Goal: Information Seeking & Learning: Understand process/instructions

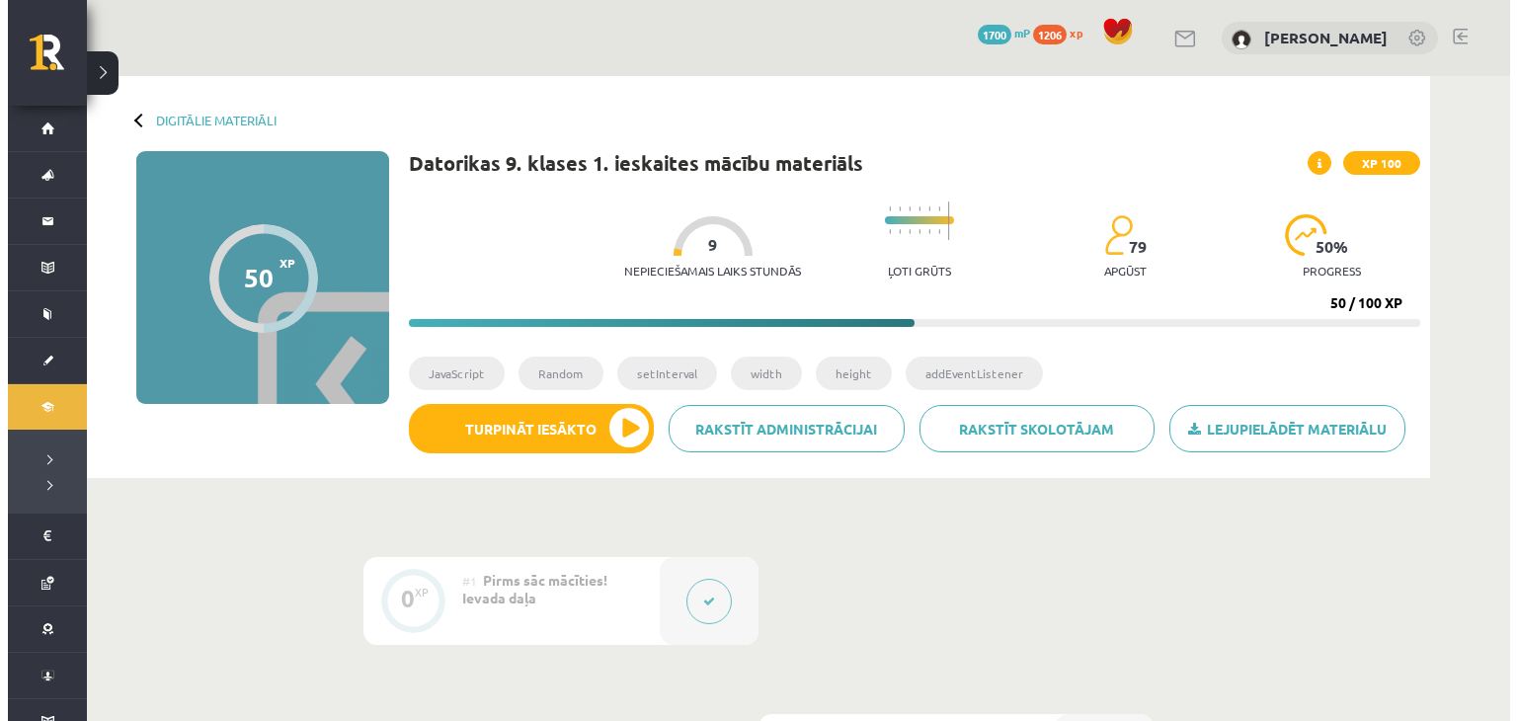
scroll to position [987, 0]
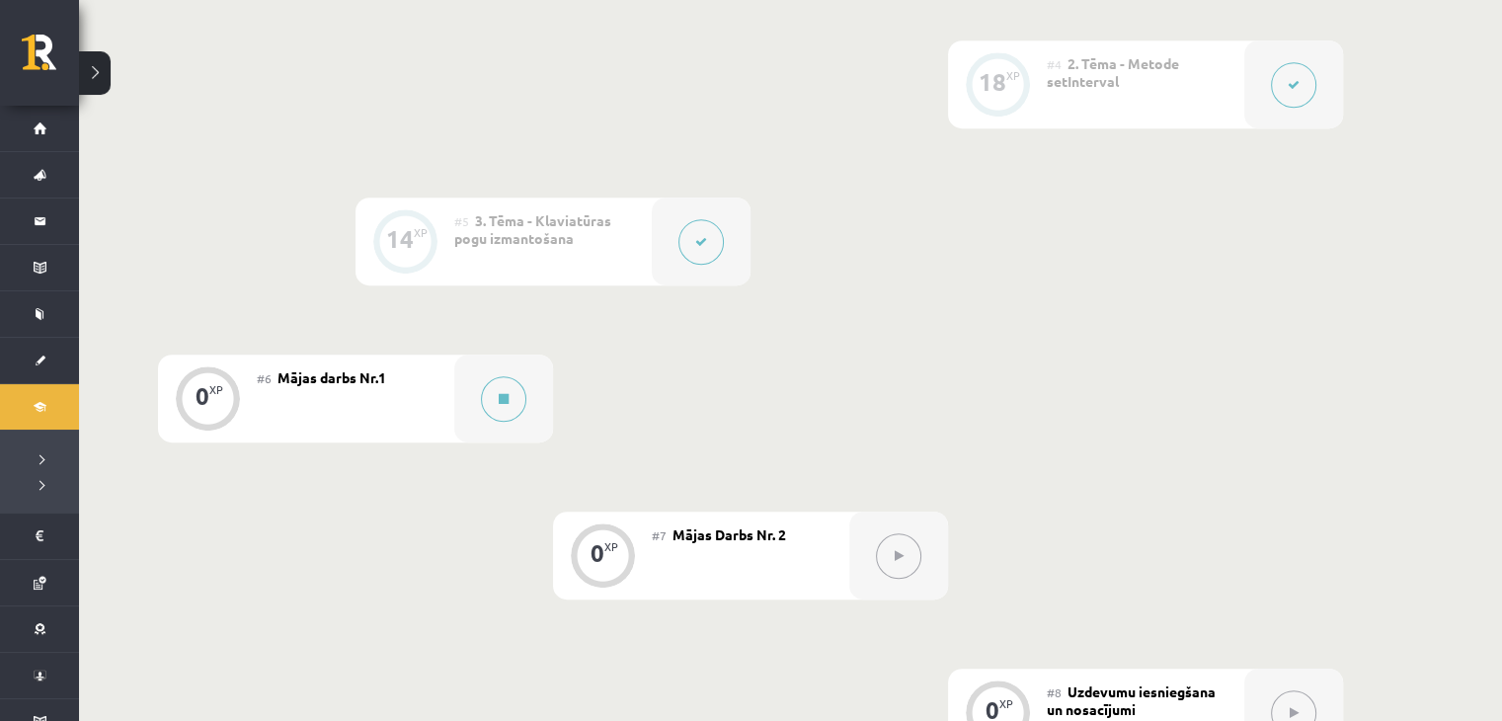
click at [363, 402] on div "#6 Mājas darbs Nr.1" at bounding box center [355, 398] width 197 height 88
click at [182, 416] on div "0 XP" at bounding box center [207, 395] width 59 height 59
click at [220, 404] on div "0 XP" at bounding box center [207, 395] width 59 height 59
click at [251, 399] on div "0 XP" at bounding box center [207, 398] width 99 height 88
click at [344, 383] on span "Mājas darbs Nr.1" at bounding box center [331, 377] width 109 height 18
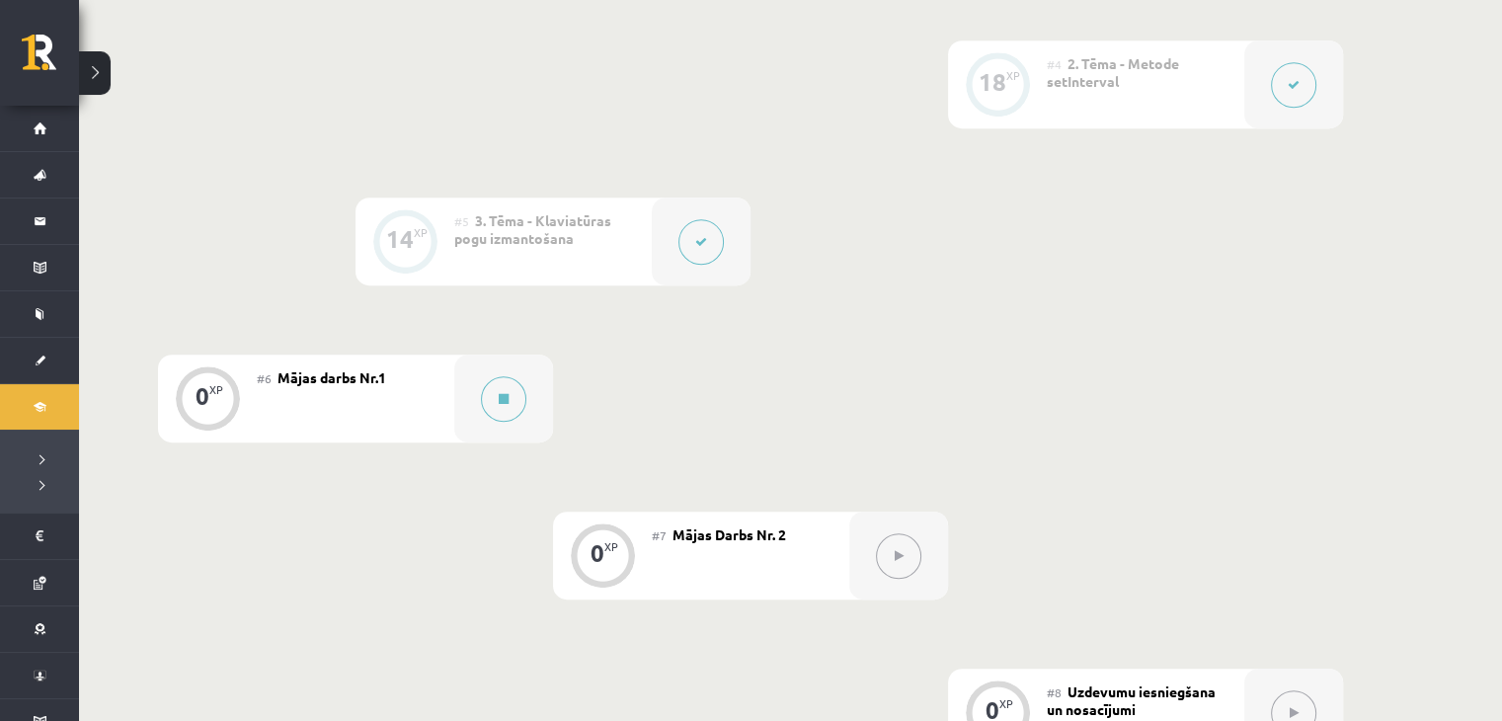
click at [200, 396] on div "0" at bounding box center [202, 396] width 14 height 18
click at [503, 393] on icon at bounding box center [504, 399] width 10 height 12
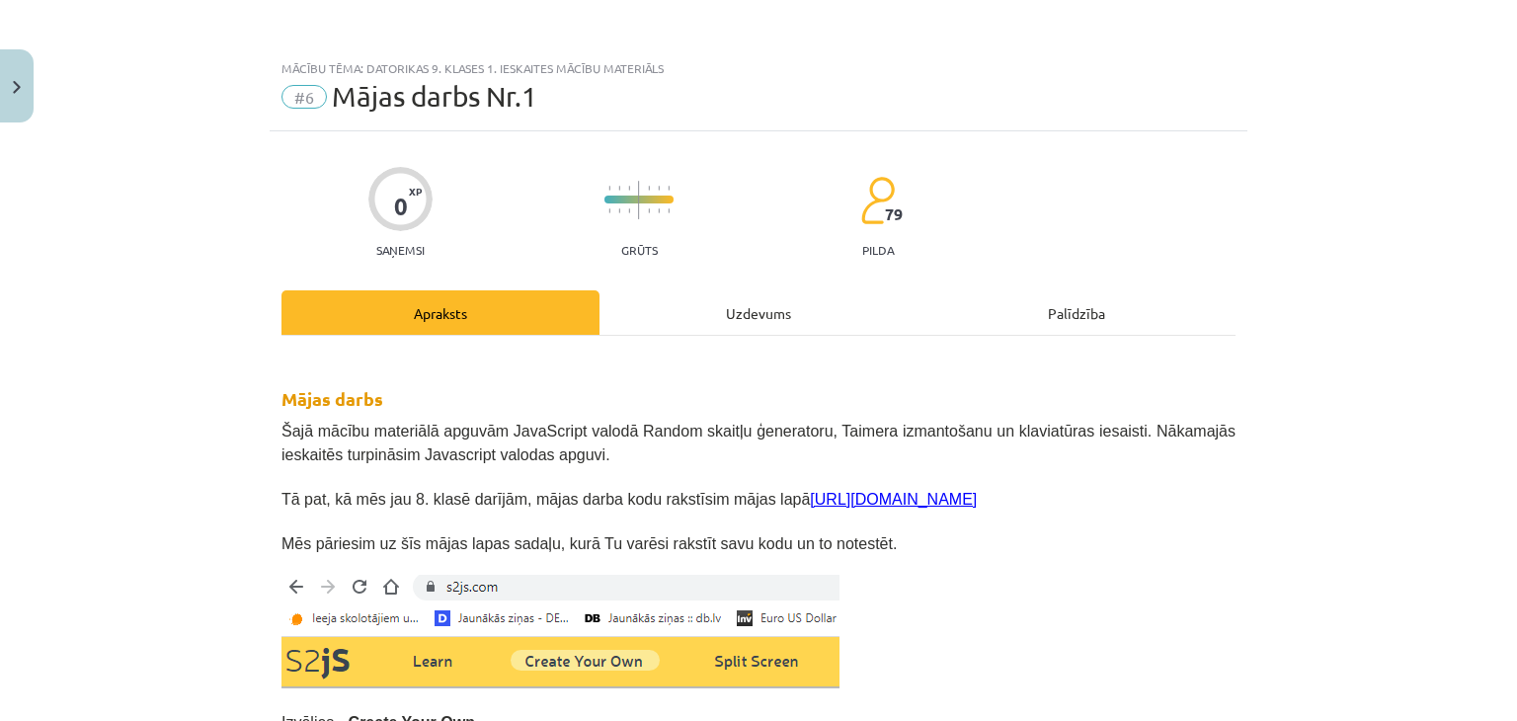
click at [688, 302] on div "Uzdevums" at bounding box center [758, 312] width 318 height 44
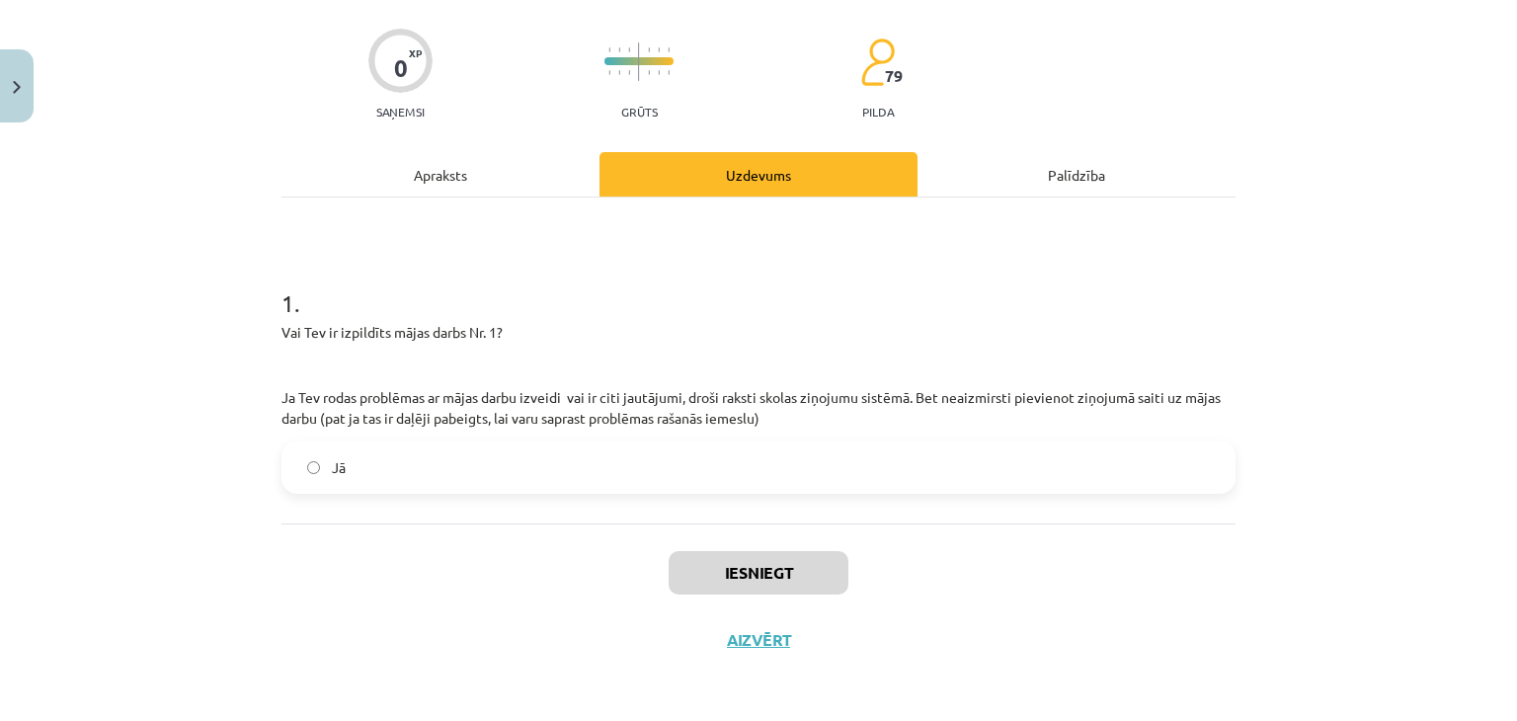
scroll to position [139, 0]
click at [439, 148] on div "0 XP Saņemsi Grūts 79 pilda Apraksts Uzdevums Palīdzība 1 . Vai Tev ir izpildīt…" at bounding box center [758, 332] width 977 height 680
drag, startPoint x: 439, startPoint y: 148, endPoint x: 451, endPoint y: 168, distance: 23.0
click at [447, 161] on div "0 XP Saņemsi Grūts 79 pilda Apraksts Uzdevums Palīdzība 1 . Vai Tev ir izpildīt…" at bounding box center [758, 332] width 977 height 680
click at [454, 173] on div "Apraksts" at bounding box center [440, 173] width 318 height 44
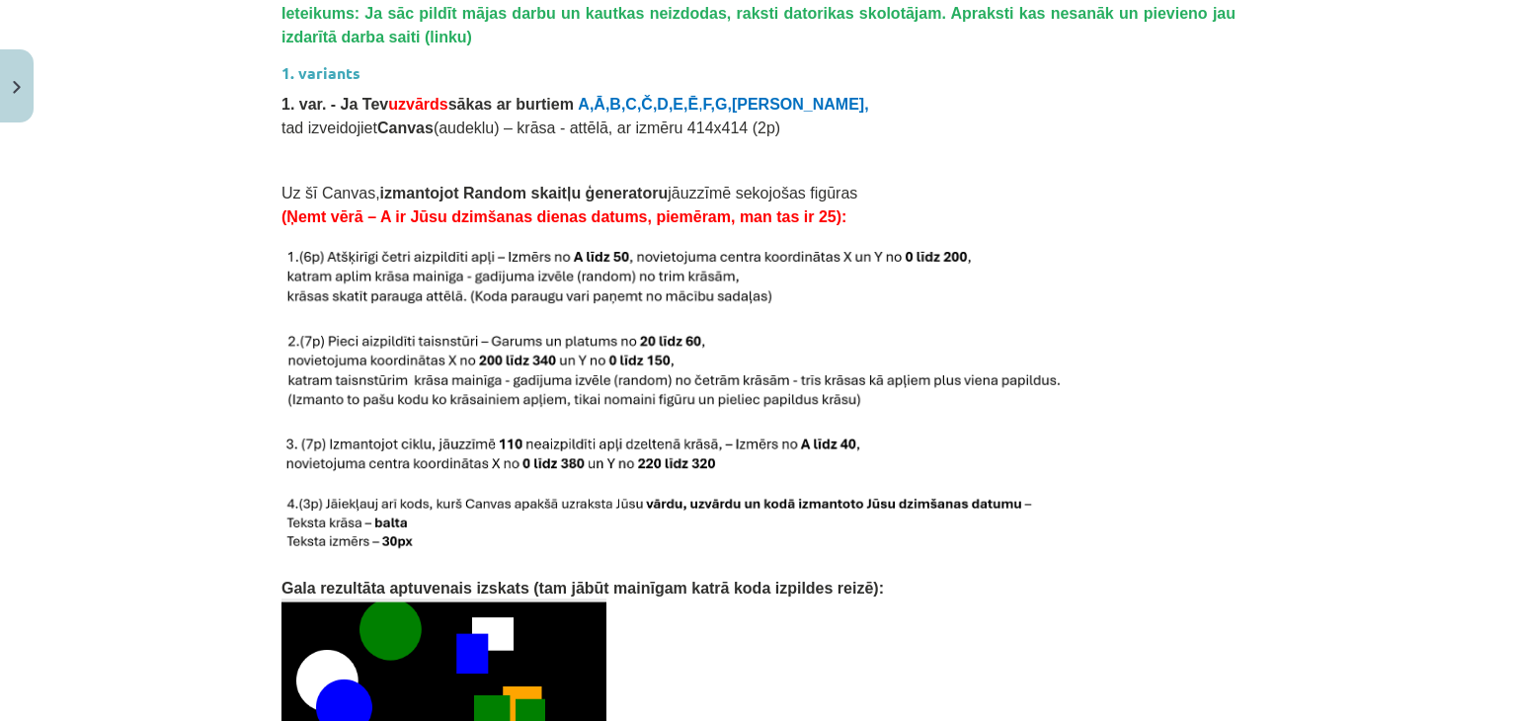
scroll to position [2024, 0]
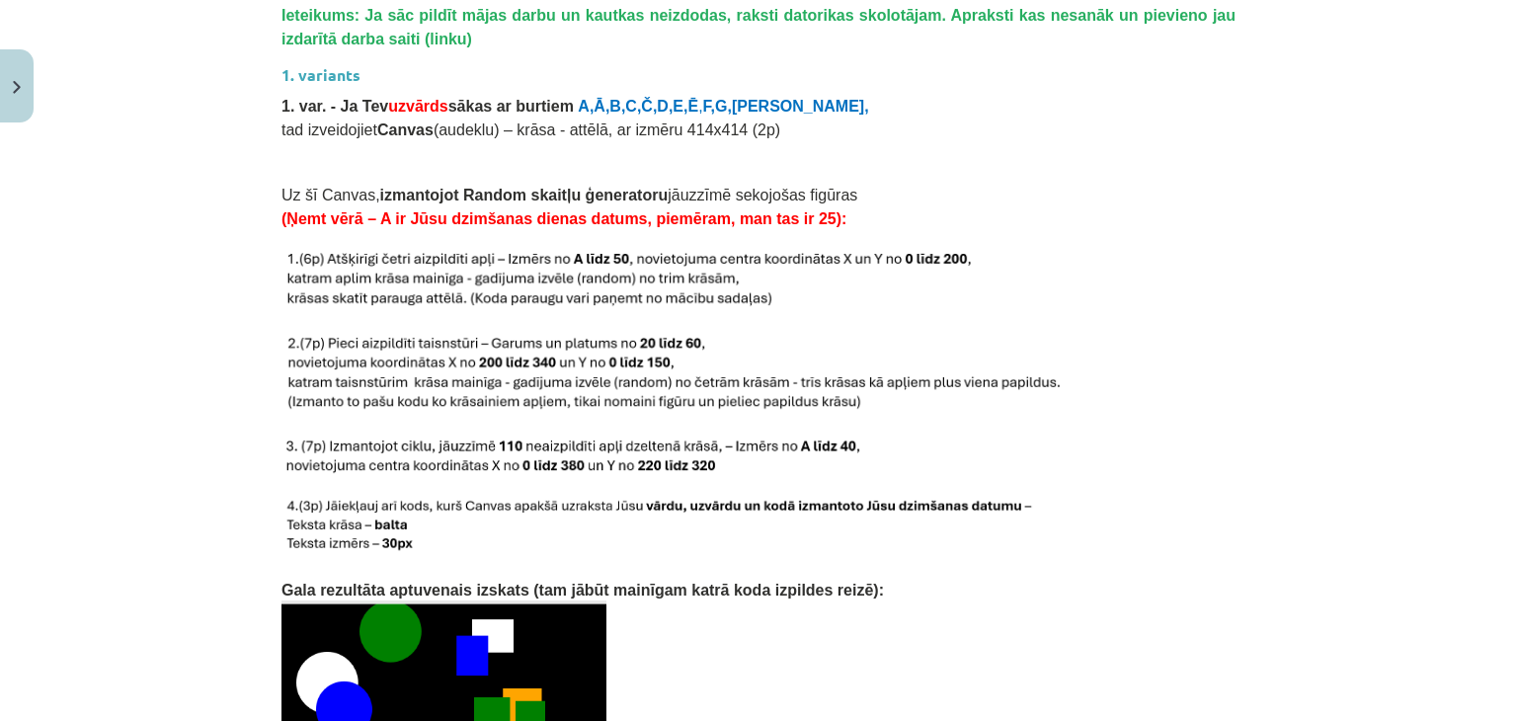
click at [968, 435] on p at bounding box center [758, 455] width 954 height 41
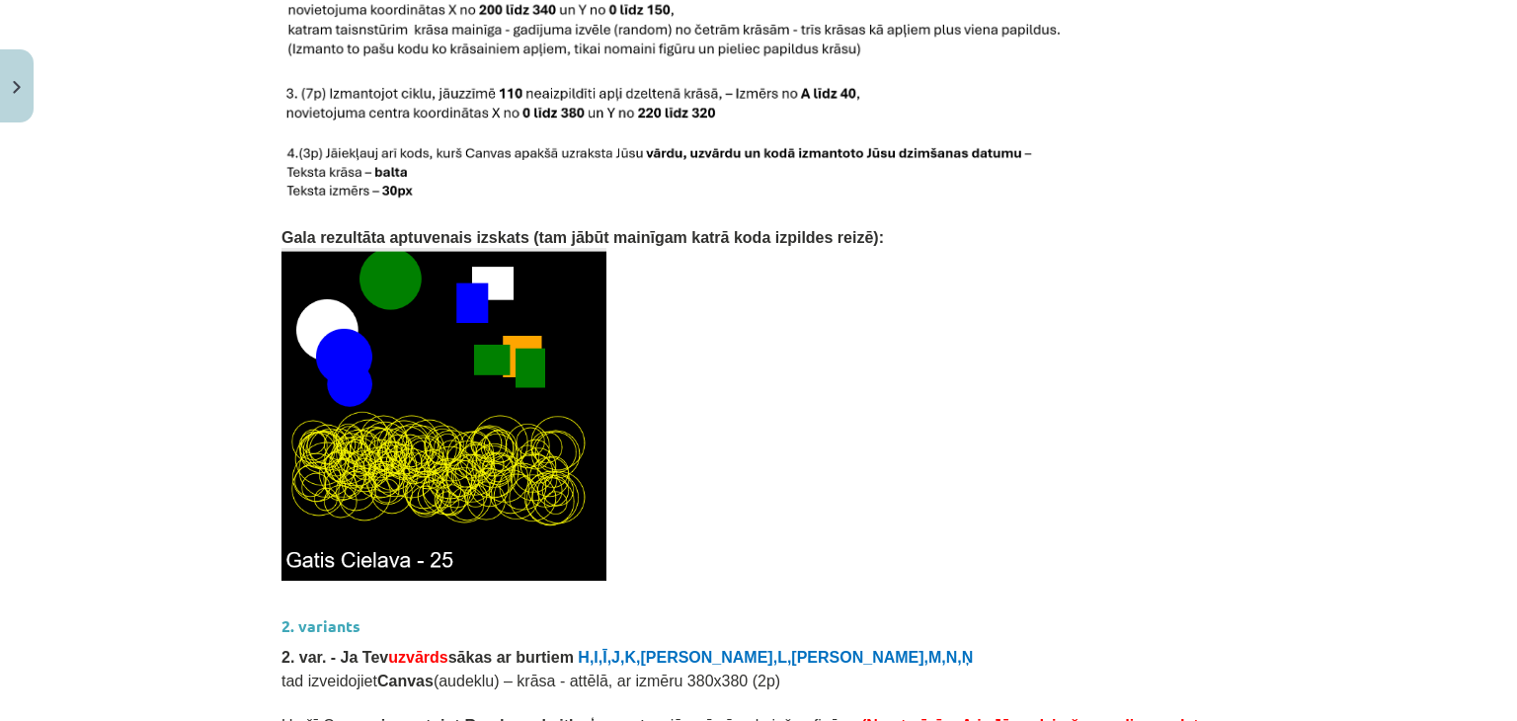
scroll to position [2366, 0]
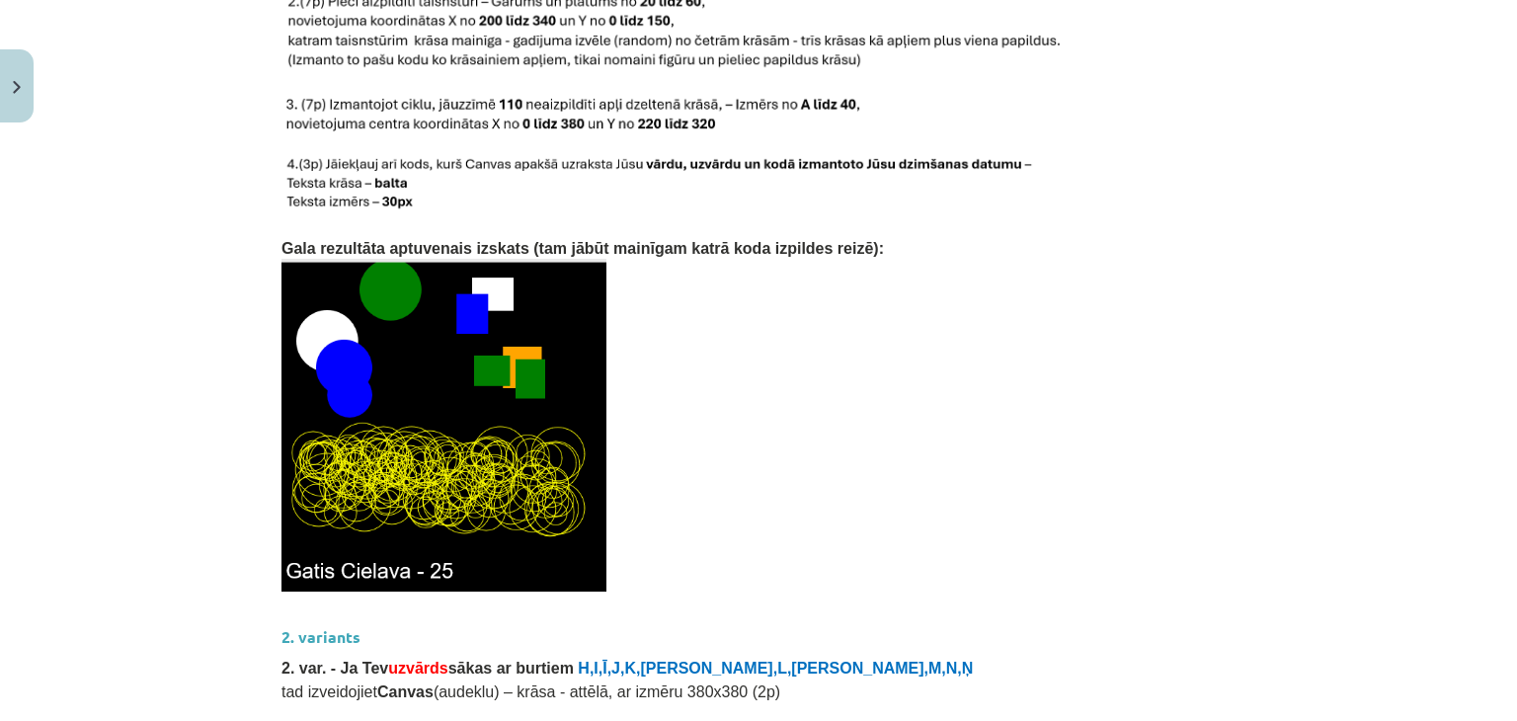
click at [784, 612] on h3 "2. variants" at bounding box center [758, 630] width 954 height 37
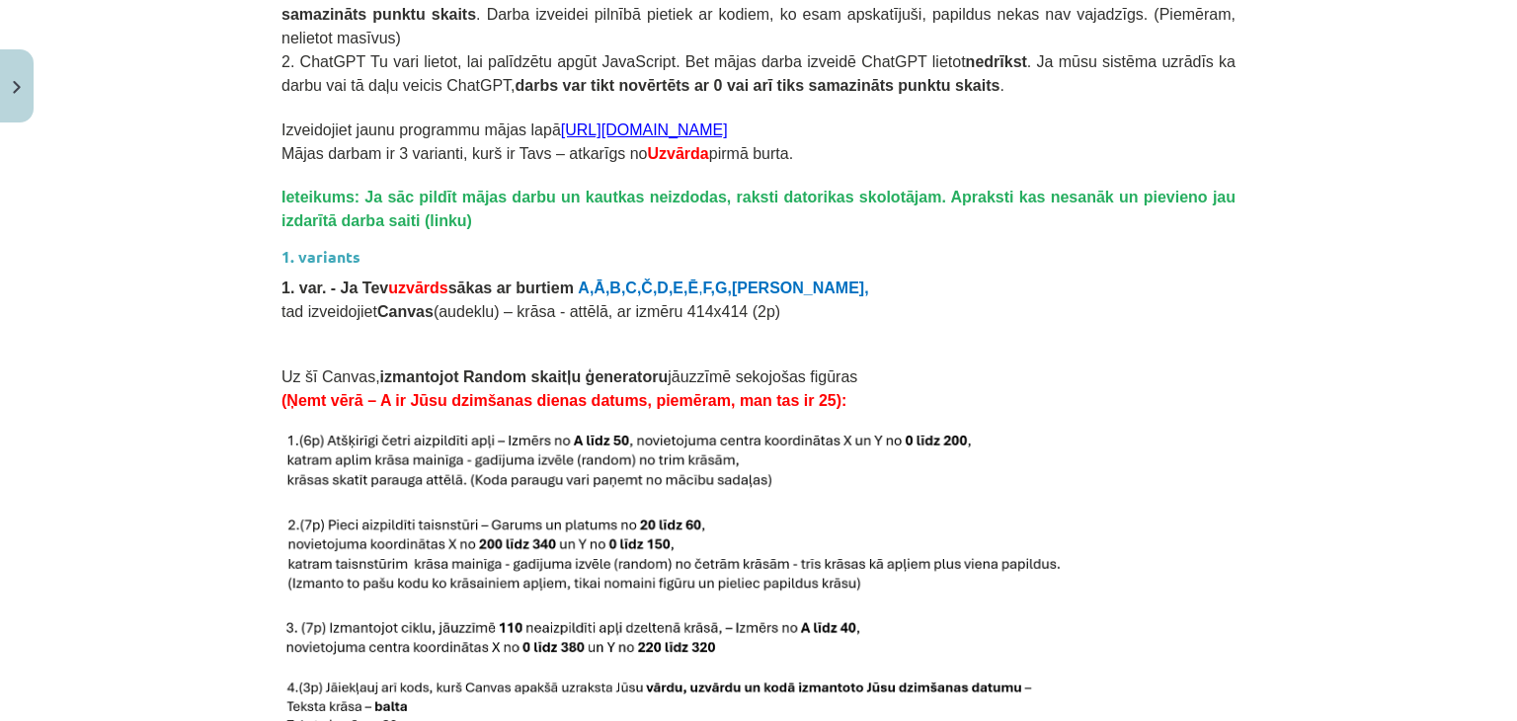
scroll to position [1839, 0]
